Goal: Task Accomplishment & Management: Manage account settings

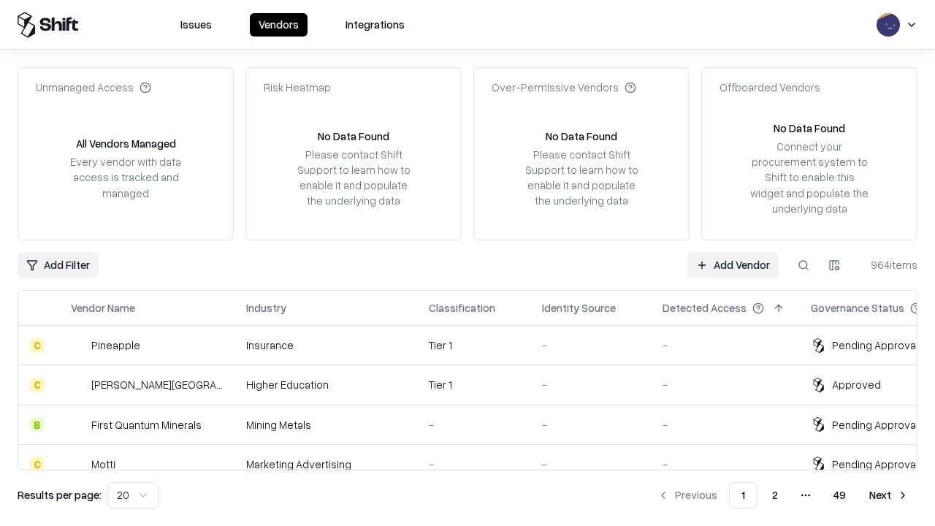
click at [732, 264] on link "Add Vendor" at bounding box center [732, 265] width 91 height 26
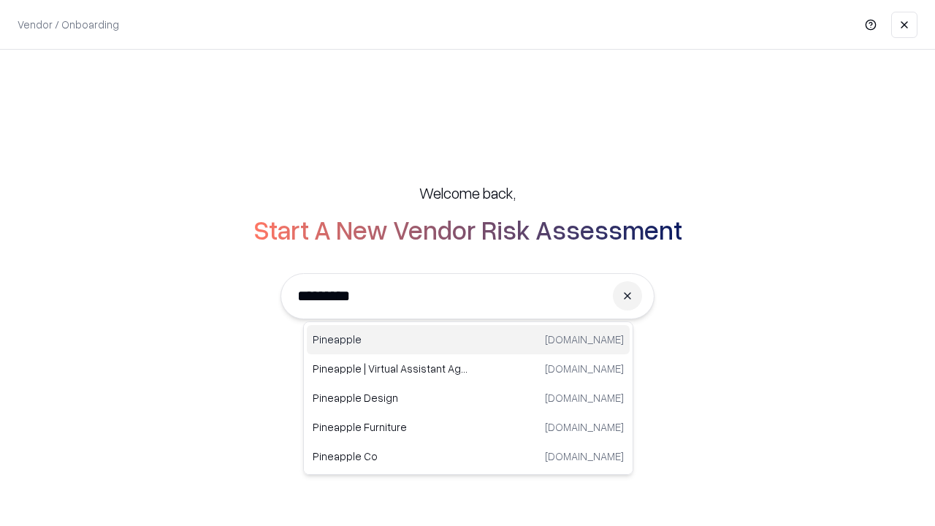
click at [468, 340] on div "Pineapple [DOMAIN_NAME]" at bounding box center [468, 339] width 323 height 29
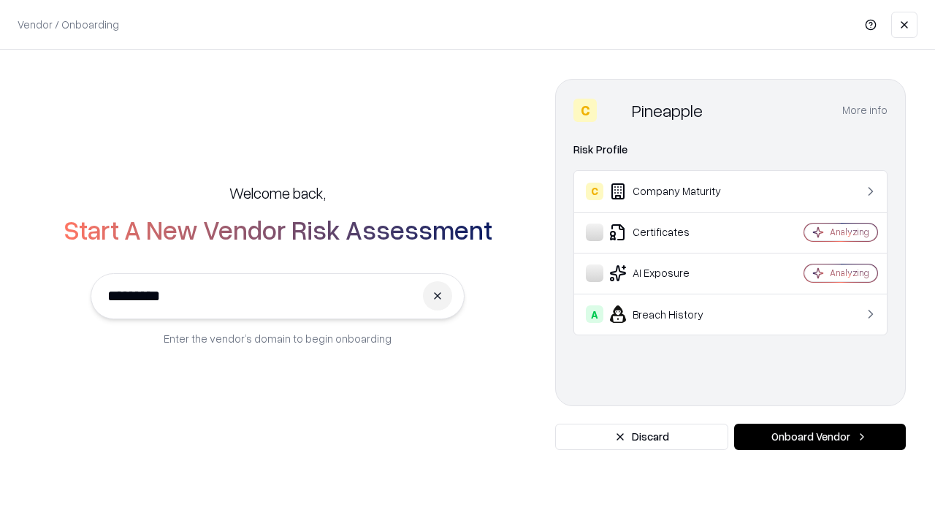
type input "*********"
click at [819, 437] on button "Onboard Vendor" at bounding box center [820, 437] width 172 height 26
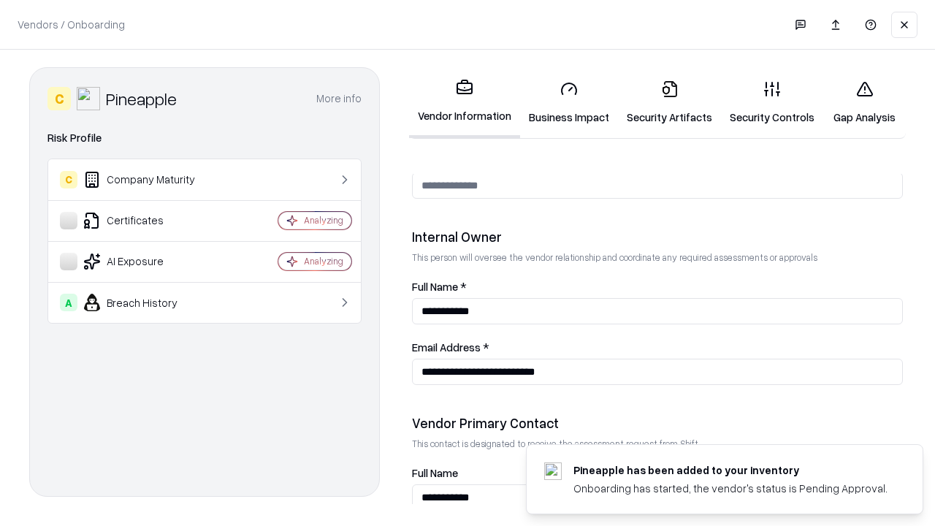
scroll to position [757, 0]
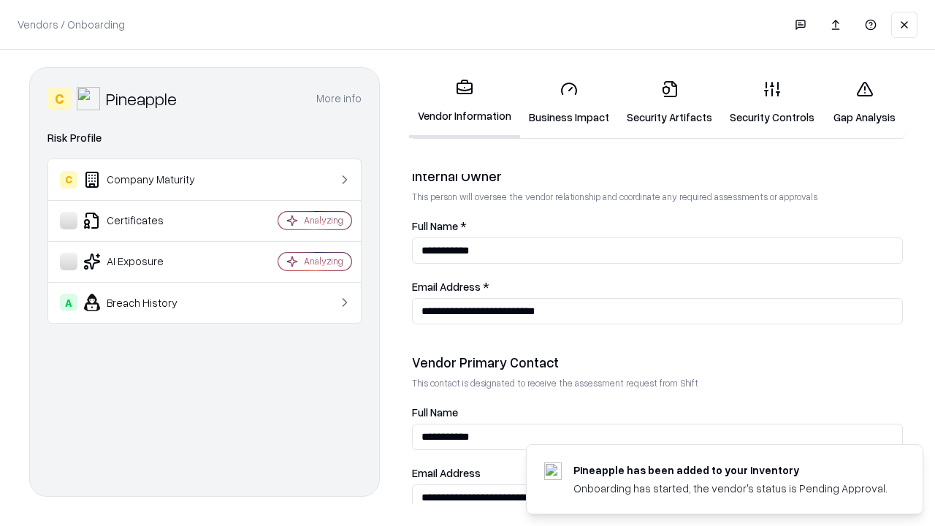
click at [569, 102] on link "Business Impact" at bounding box center [569, 103] width 98 height 68
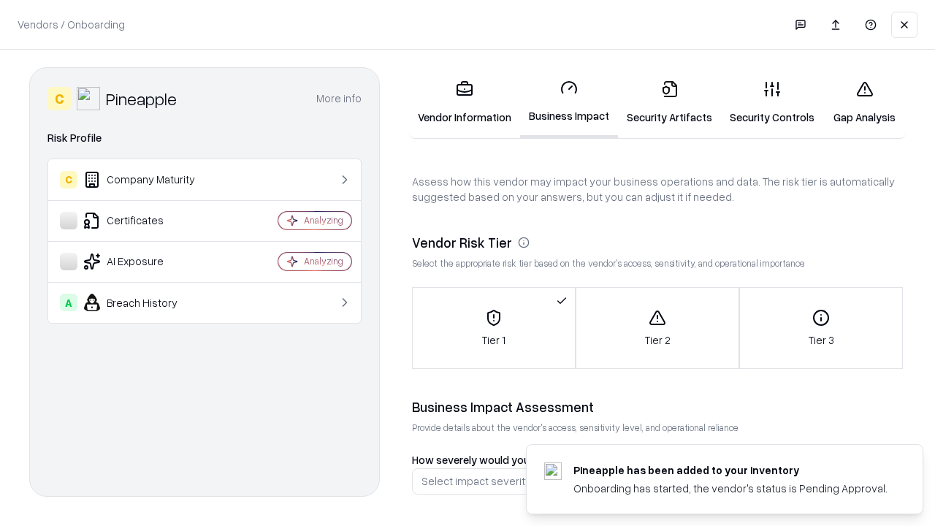
click at [669, 102] on link "Security Artifacts" at bounding box center [669, 103] width 103 height 68
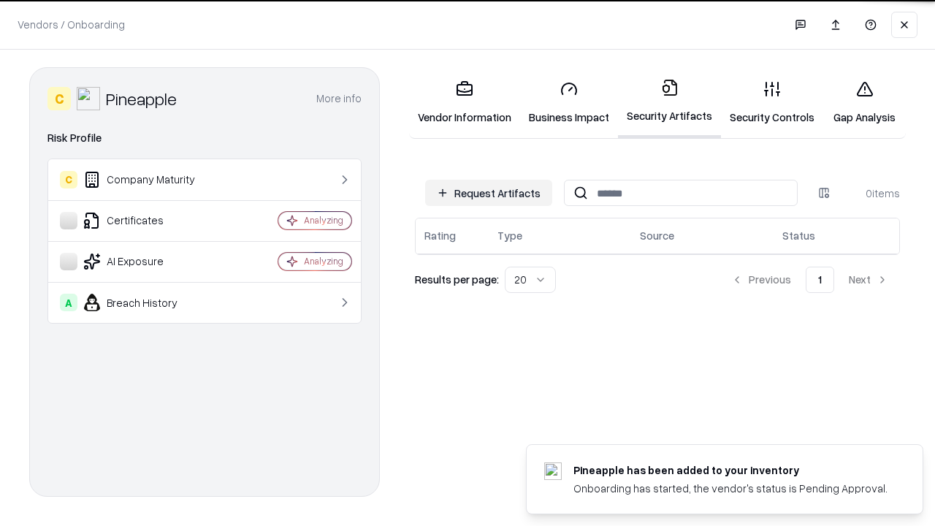
click at [489, 191] on button "Request Artifacts" at bounding box center [488, 193] width 127 height 26
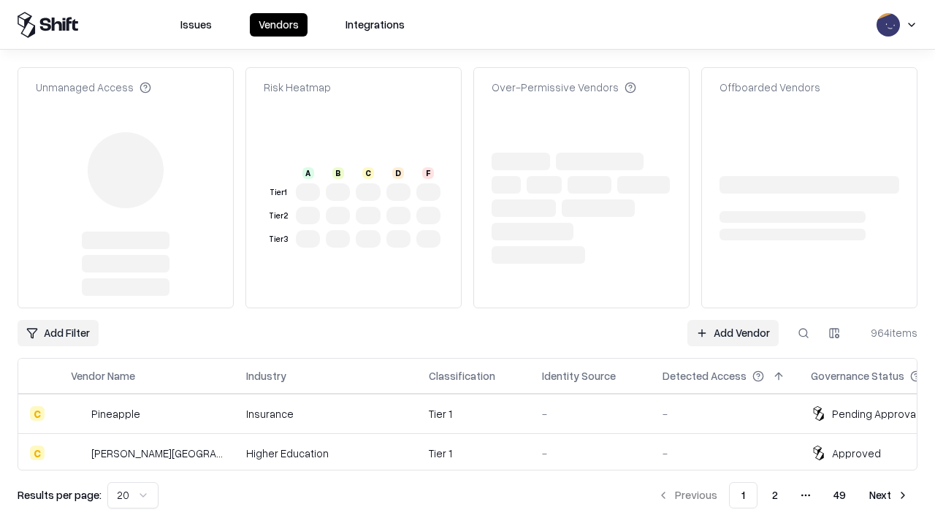
click at [732, 320] on link "Add Vendor" at bounding box center [732, 333] width 91 height 26
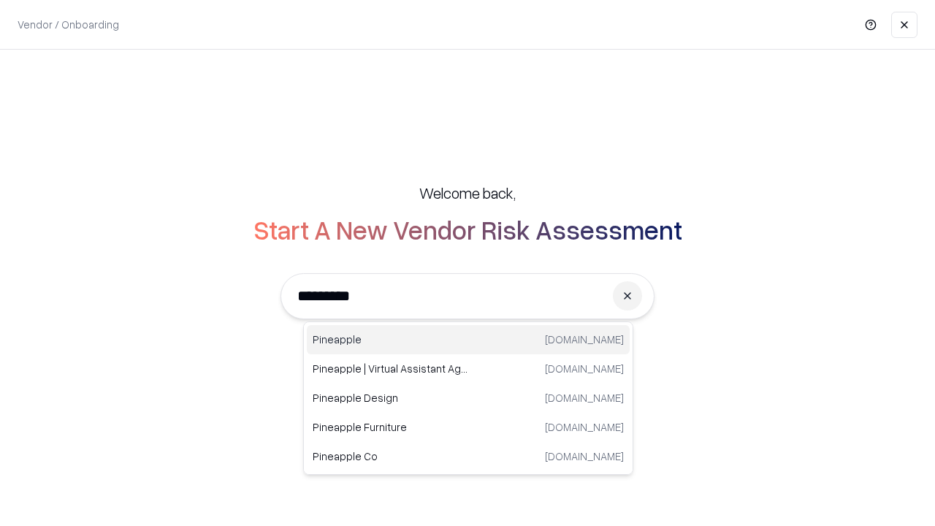
click at [468, 340] on div "Pineapple [DOMAIN_NAME]" at bounding box center [468, 339] width 323 height 29
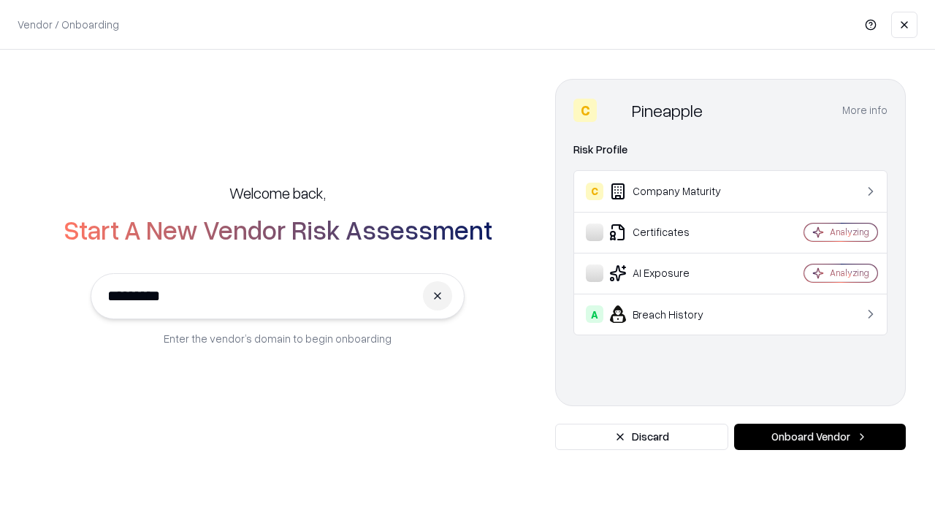
type input "*********"
click at [819, 437] on button "Onboard Vendor" at bounding box center [820, 437] width 172 height 26
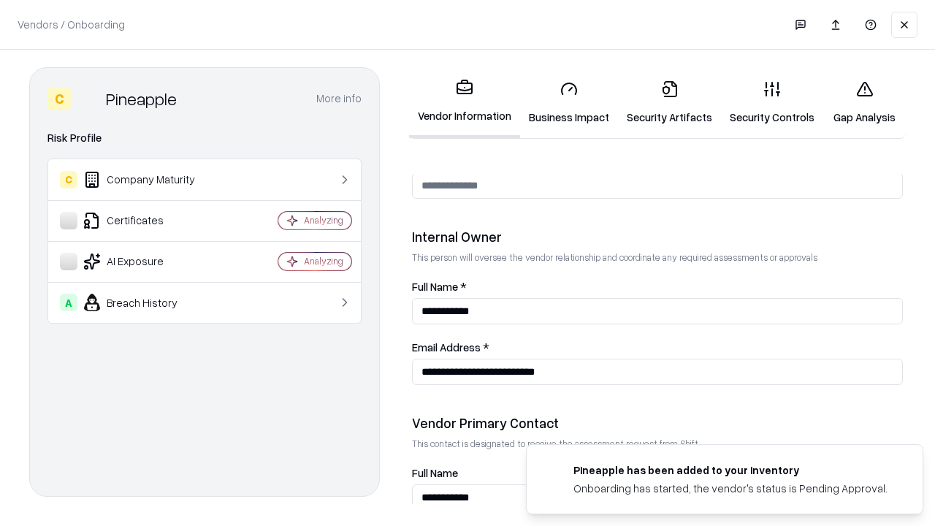
scroll to position [757, 0]
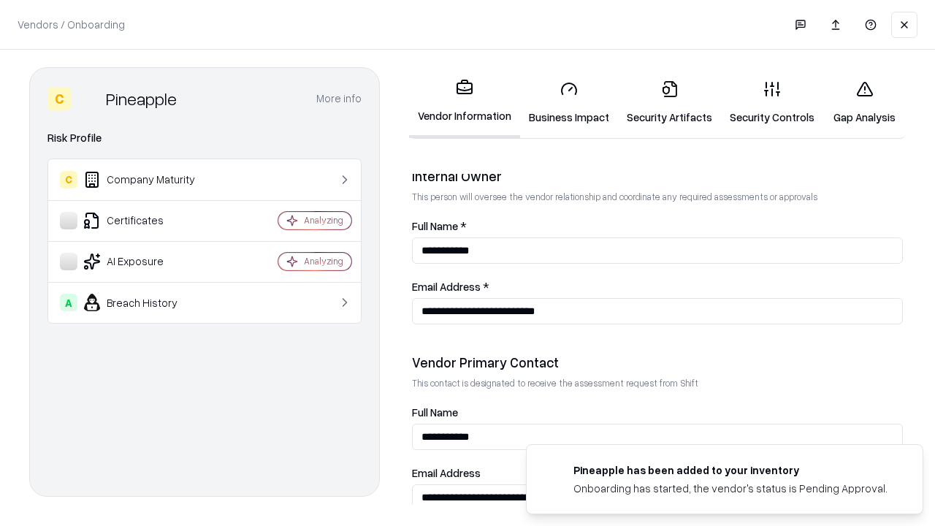
click at [864, 102] on link "Gap Analysis" at bounding box center [864, 103] width 83 height 68
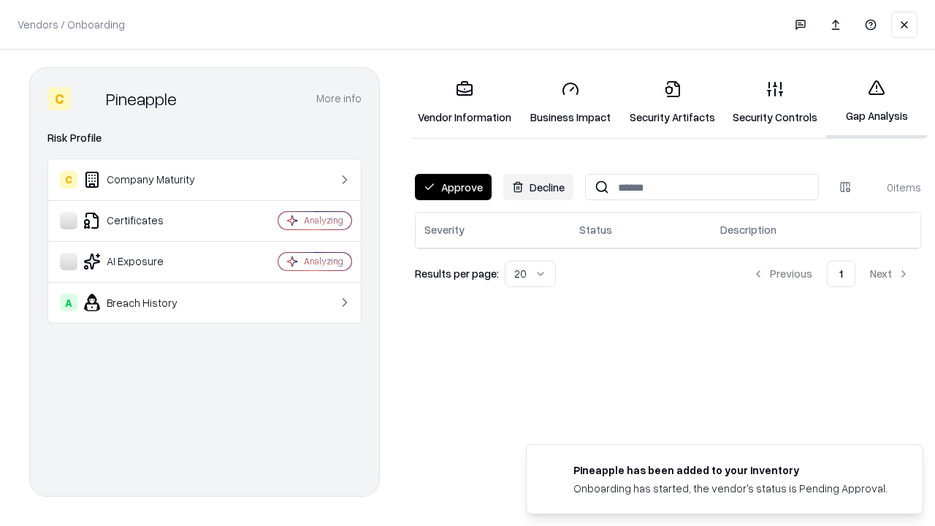
click at [453, 187] on button "Approve" at bounding box center [453, 187] width 77 height 26
